Goal: Task Accomplishment & Management: Manage account settings

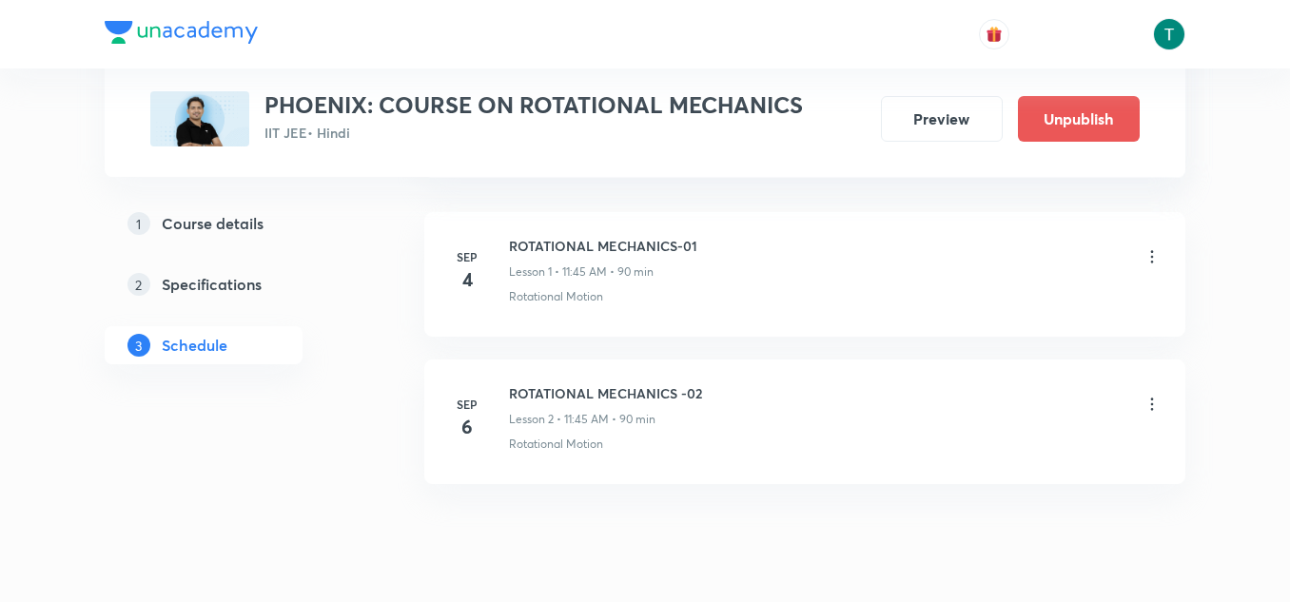
scroll to position [1069, 0]
click at [1149, 244] on icon at bounding box center [1151, 252] width 19 height 19
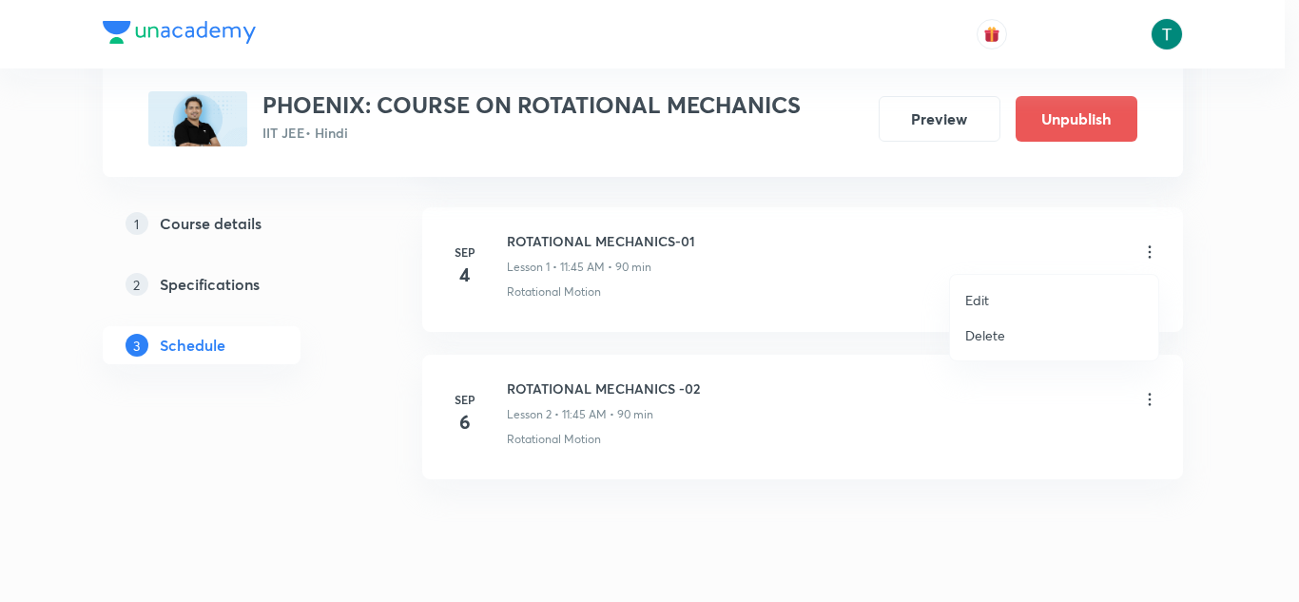
click at [1009, 327] on li "Delete" at bounding box center [1054, 335] width 208 height 35
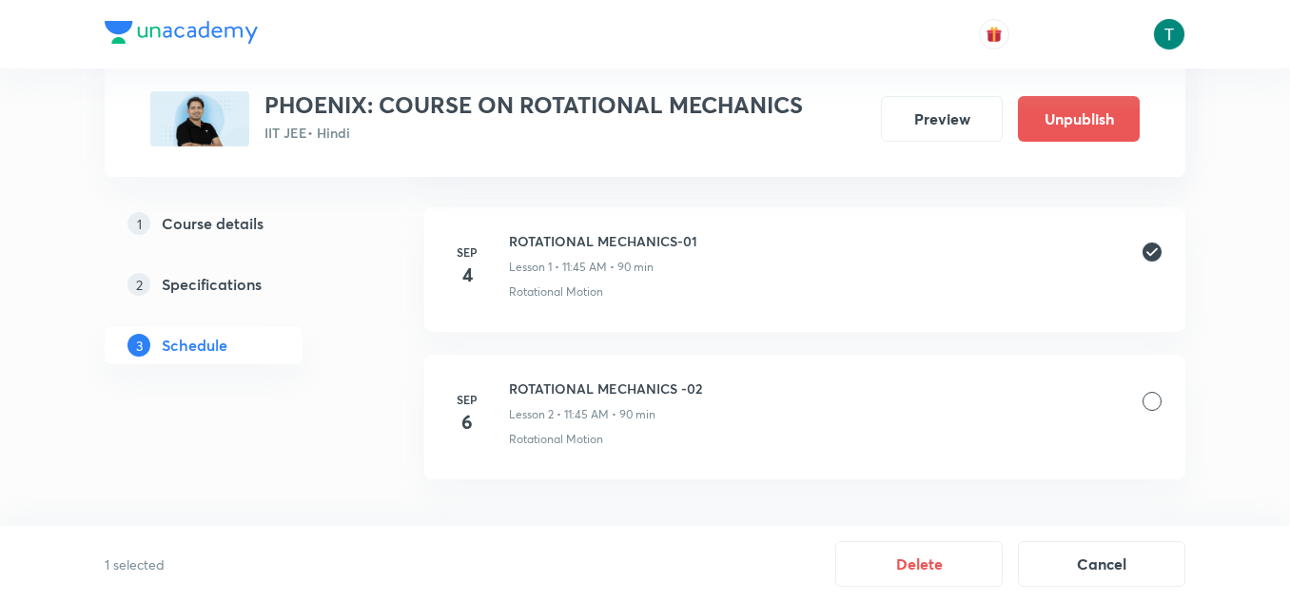
click at [1151, 398] on div at bounding box center [1151, 401] width 19 height 19
click at [941, 566] on button "Delete" at bounding box center [918, 562] width 167 height 46
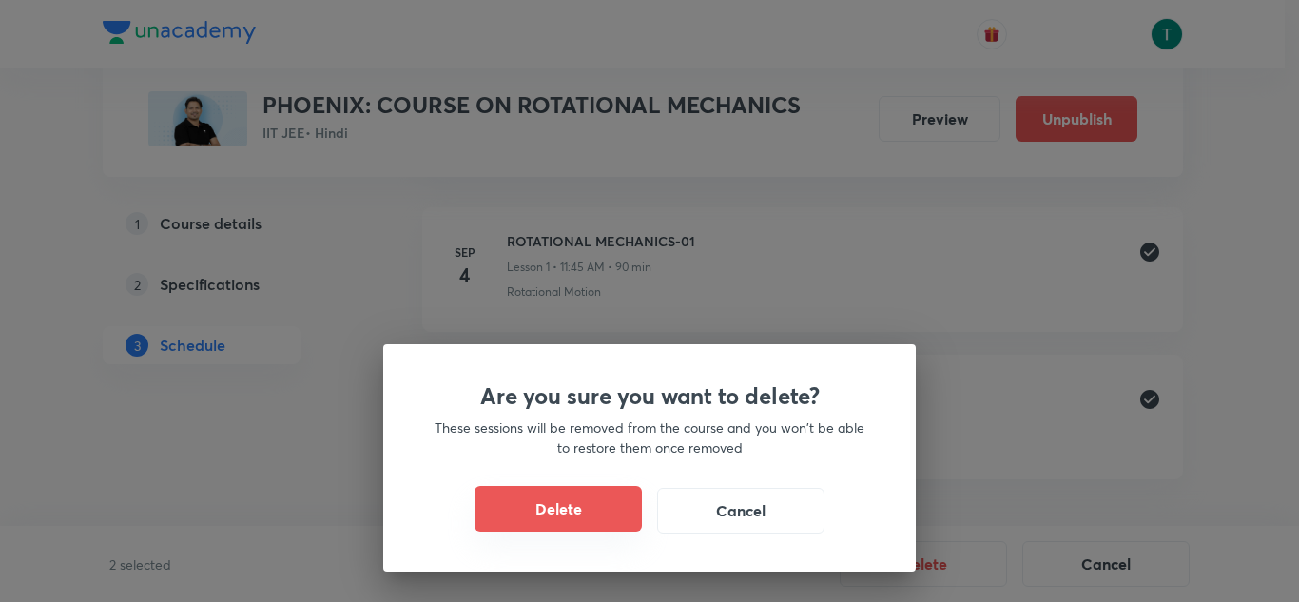
click at [589, 512] on button "Delete" at bounding box center [558, 509] width 167 height 46
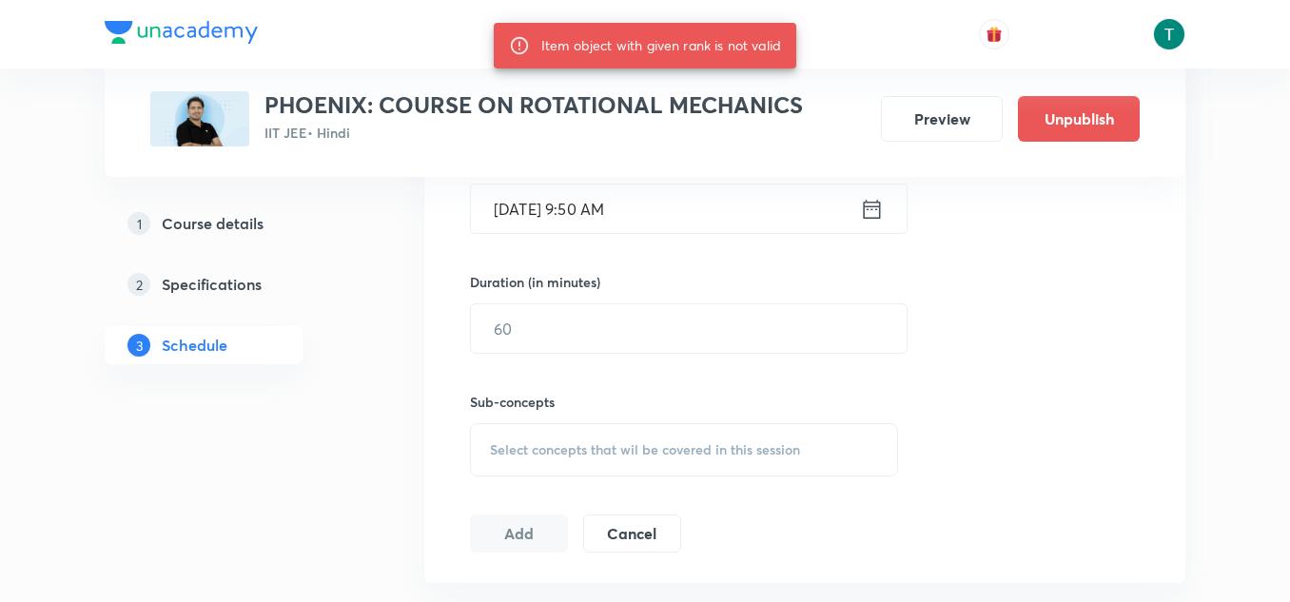
scroll to position [593, 0]
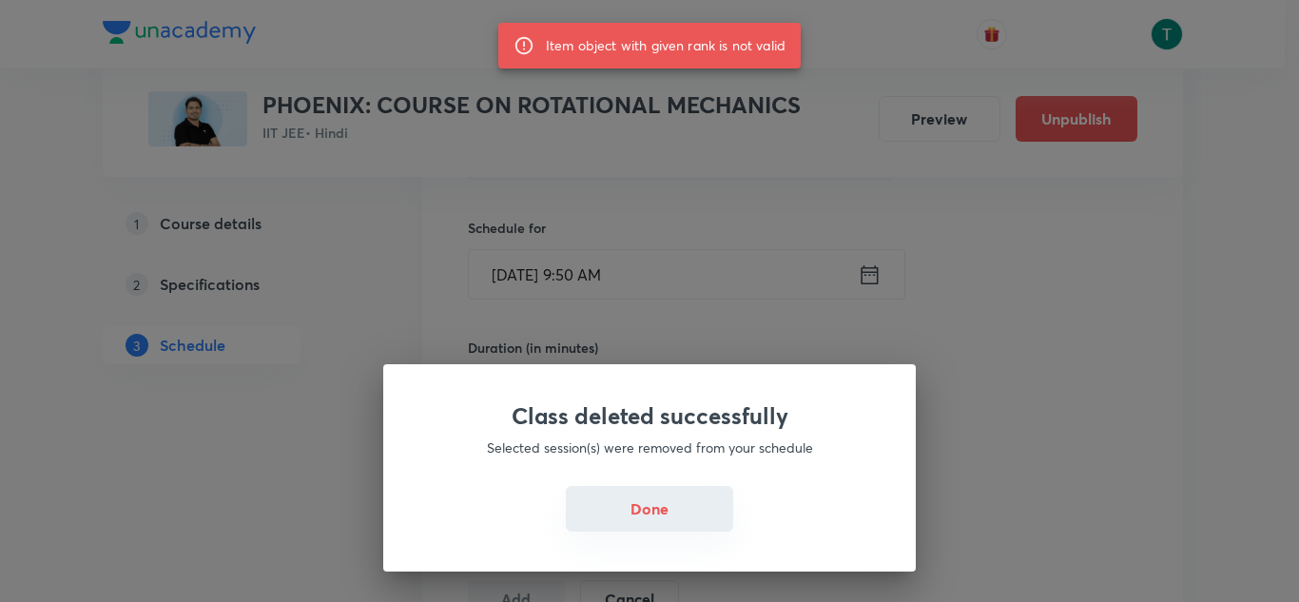
click at [654, 530] on button "Done" at bounding box center [649, 509] width 167 height 46
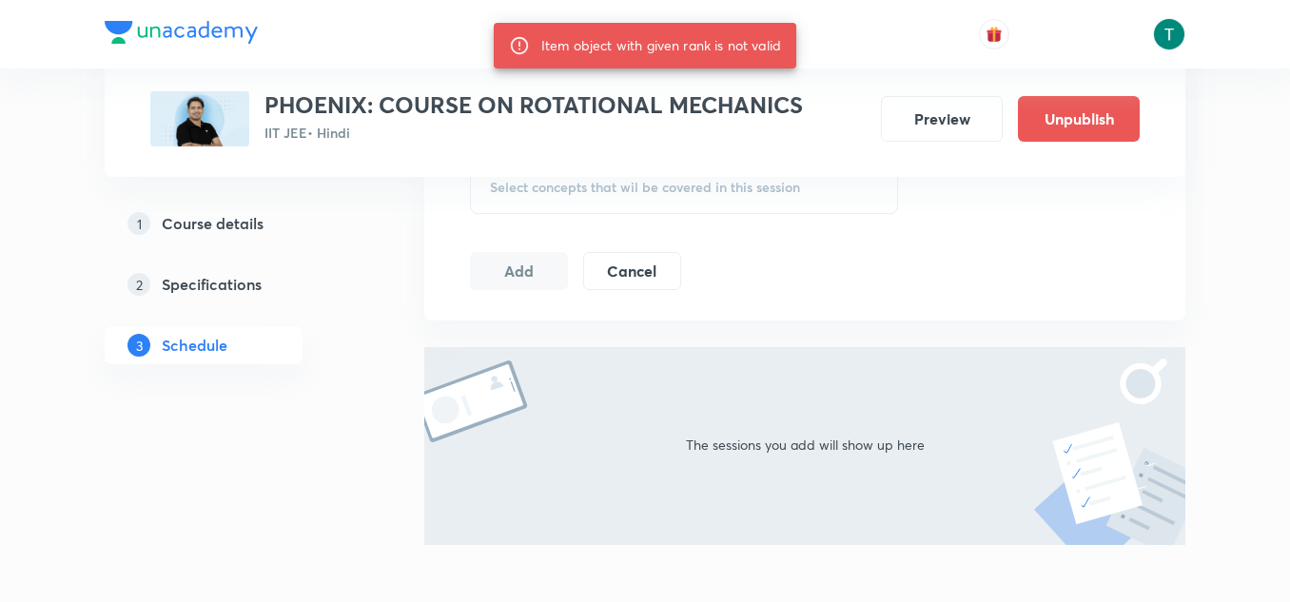
scroll to position [1020, 0]
